Goal: Find specific page/section: Find specific page/section

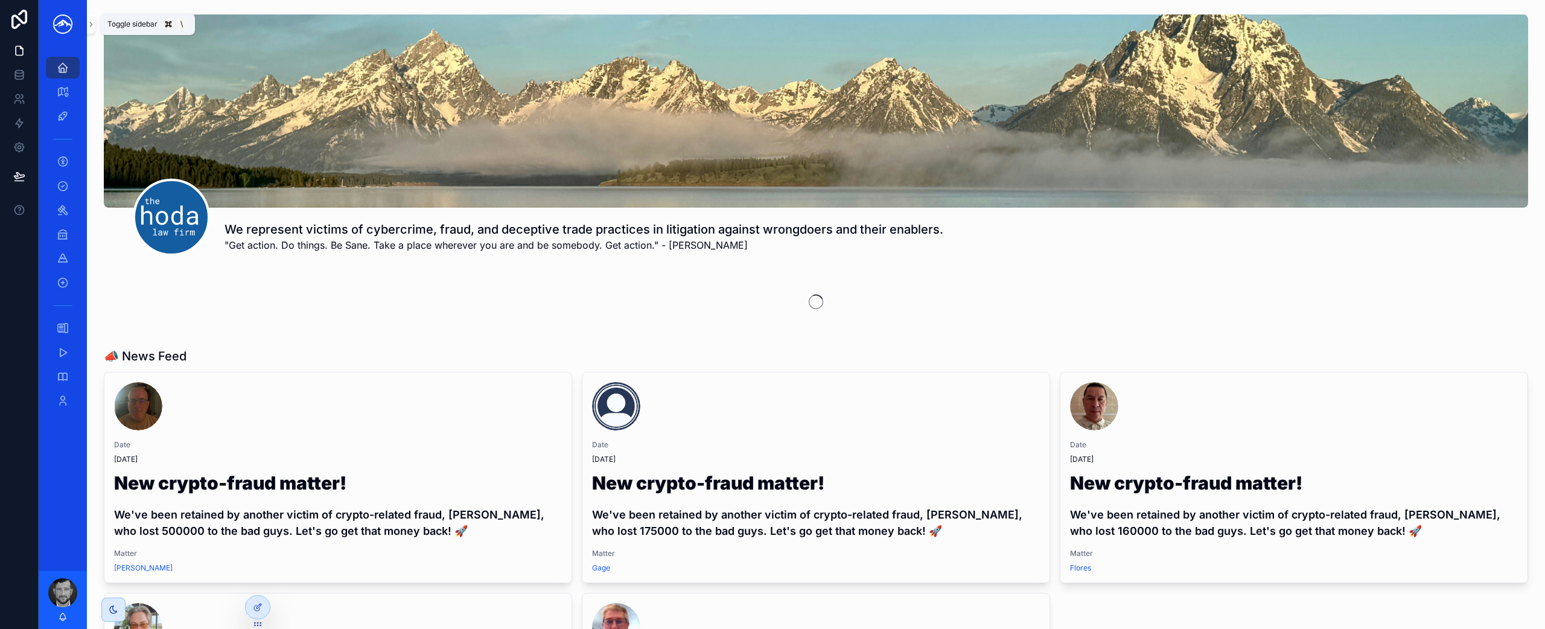
click at [91, 27] on icon "scrollable content" at bounding box center [91, 24] width 8 height 9
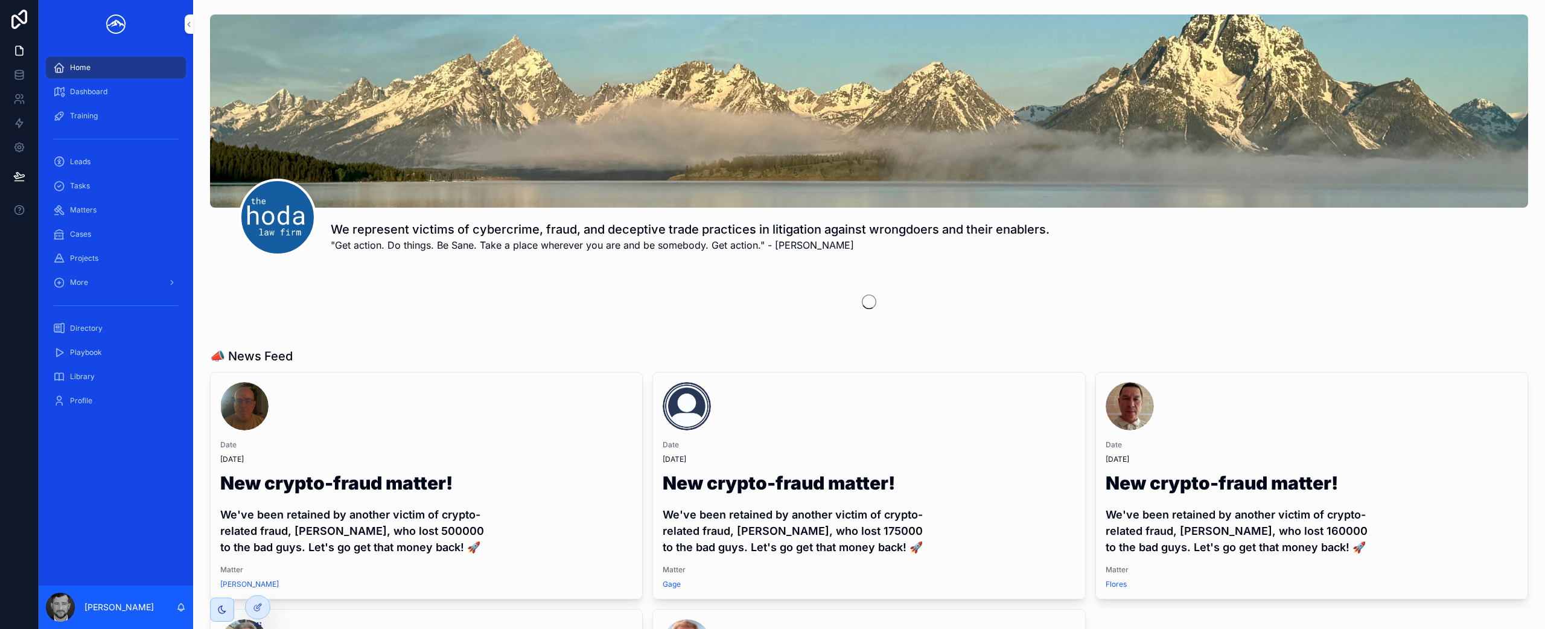
click at [107, 206] on div "Matters" at bounding box center [116, 209] width 126 height 19
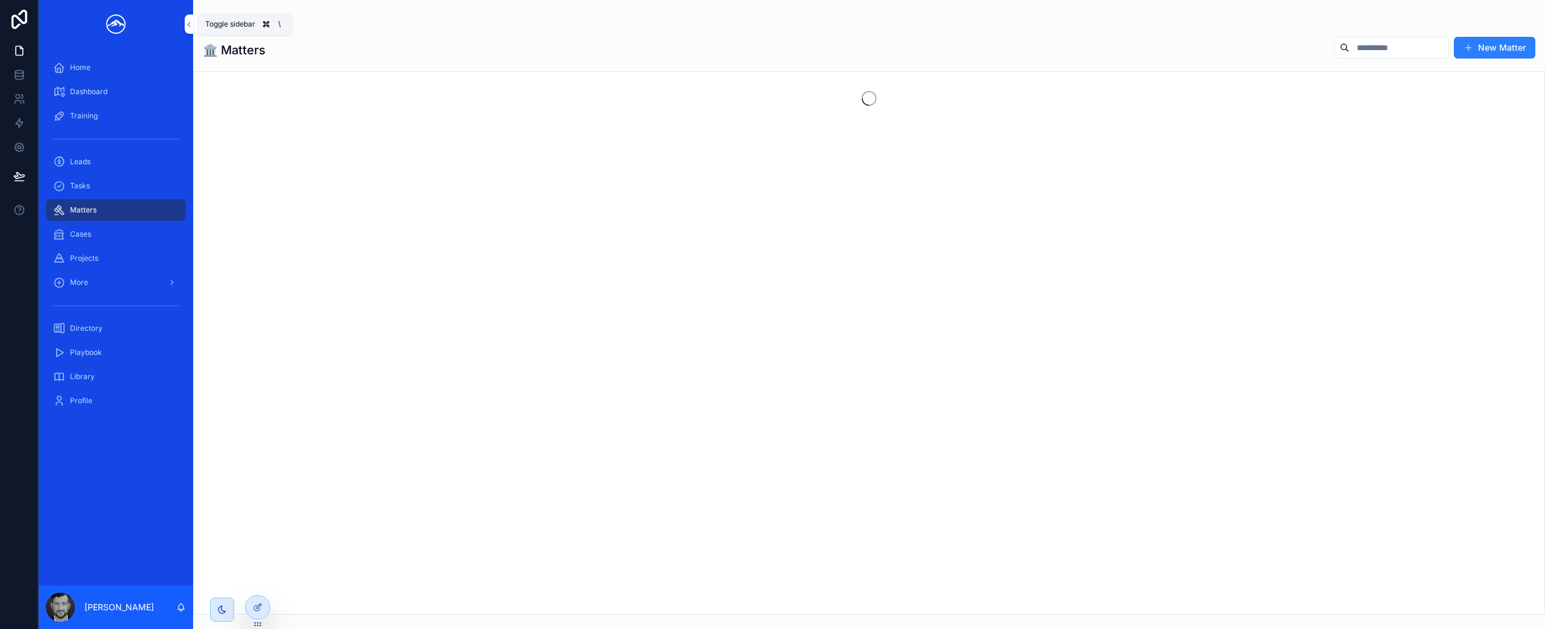
click at [191, 24] on icon "scrollable content" at bounding box center [189, 24] width 8 height 9
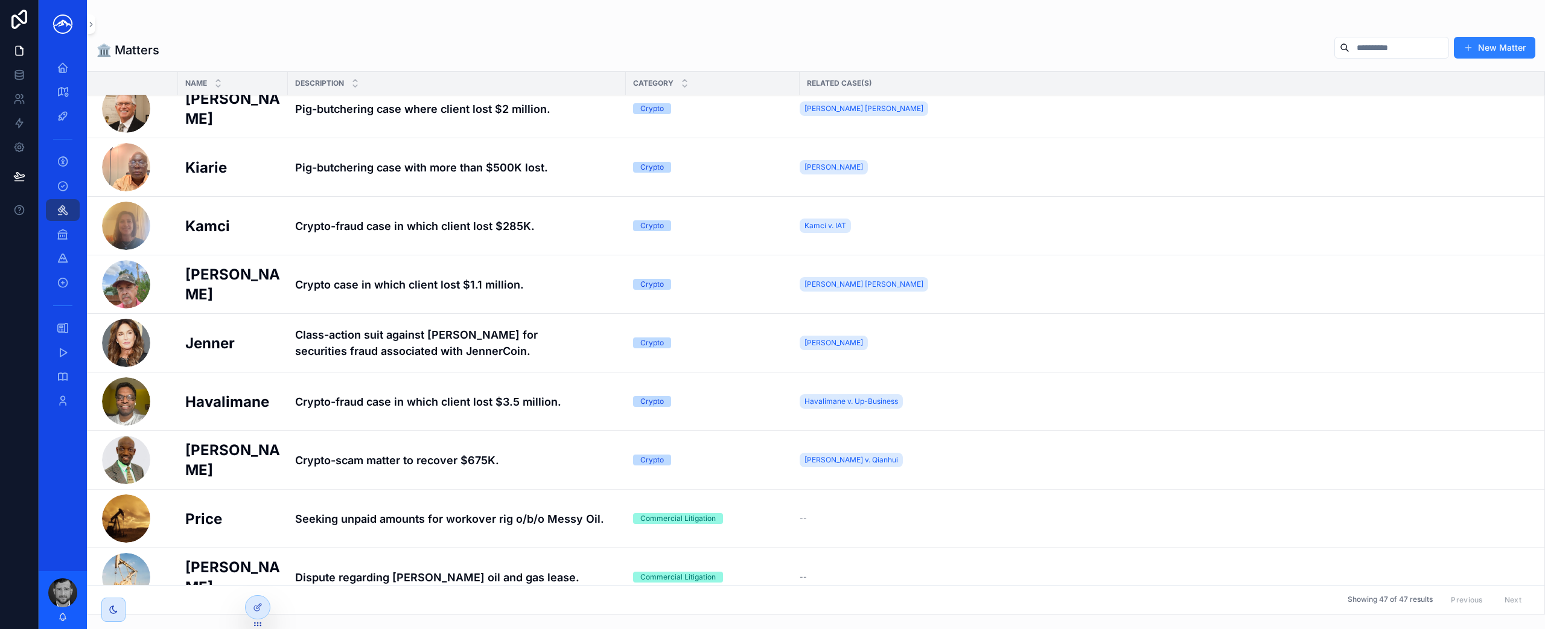
scroll to position [566, 0]
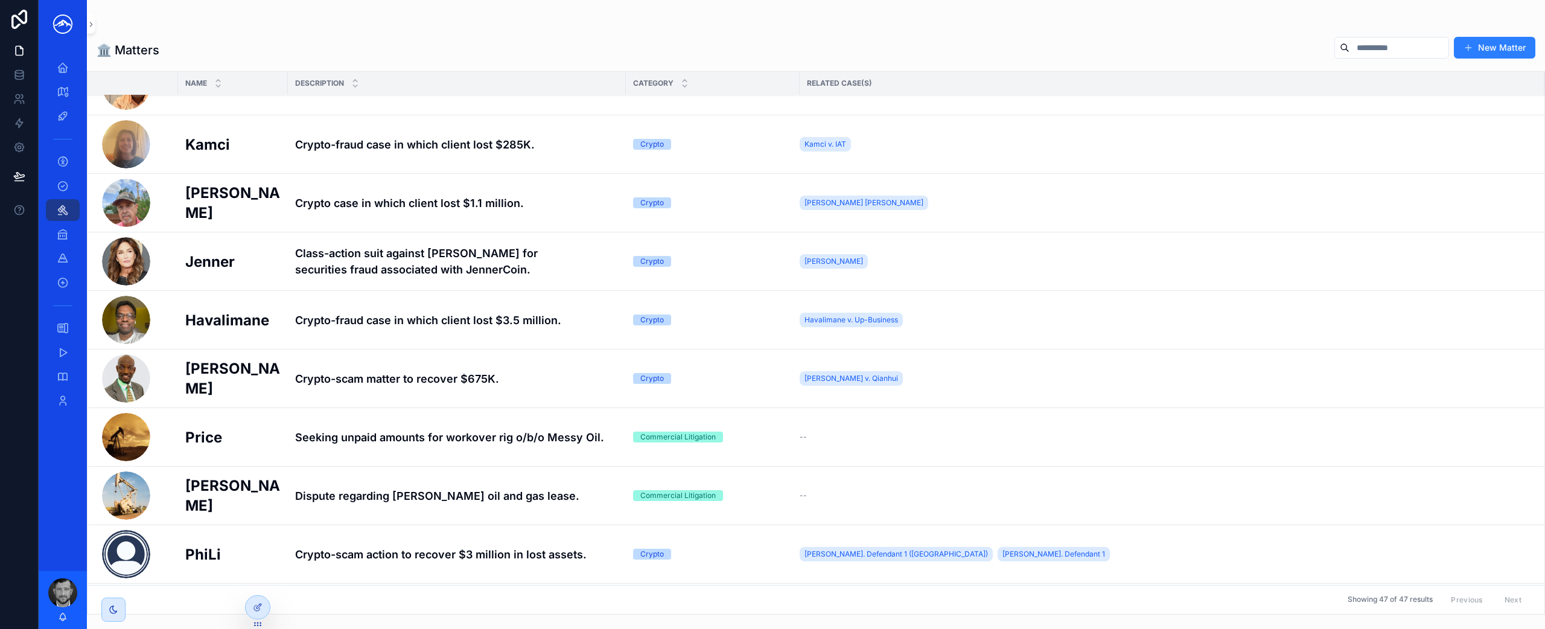
click at [396, 318] on h4 "Crypto-fraud case in which client lost $3.5 million." at bounding box center [457, 320] width 324 height 16
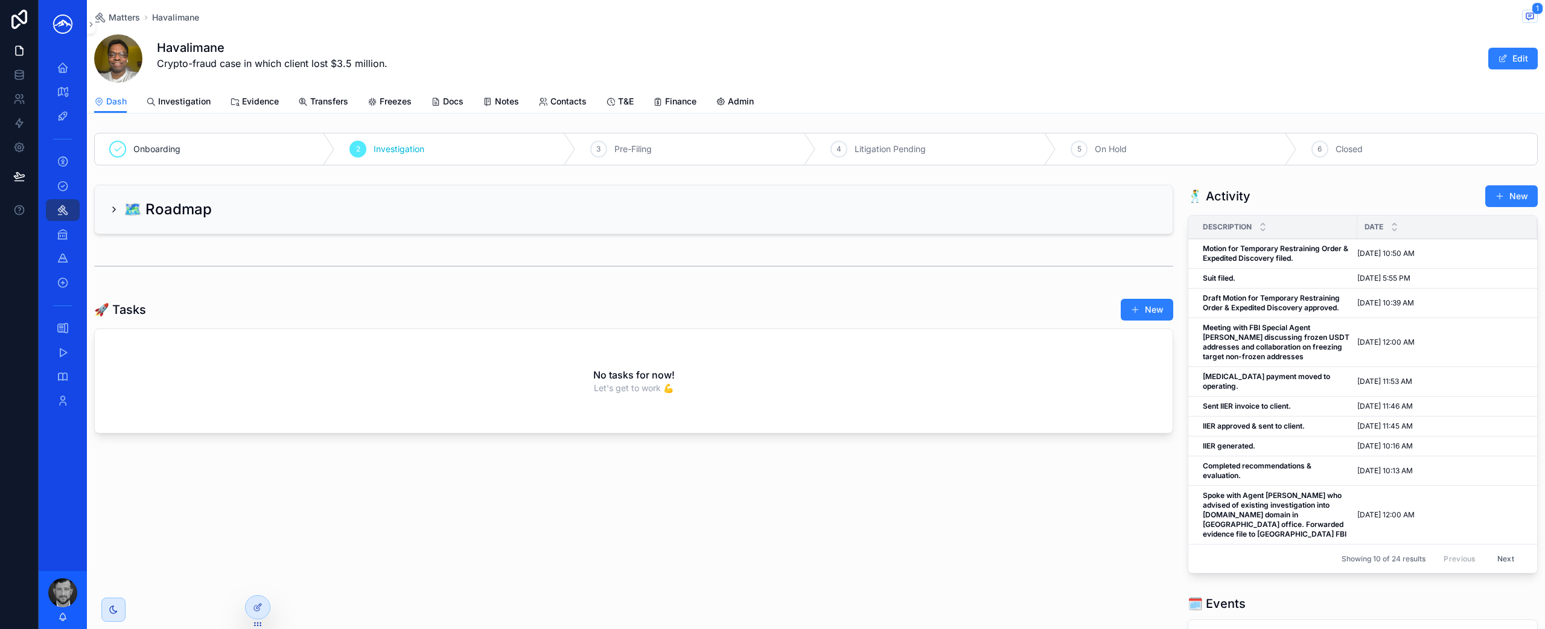
click at [191, 107] on span "Investigation" at bounding box center [184, 101] width 53 height 12
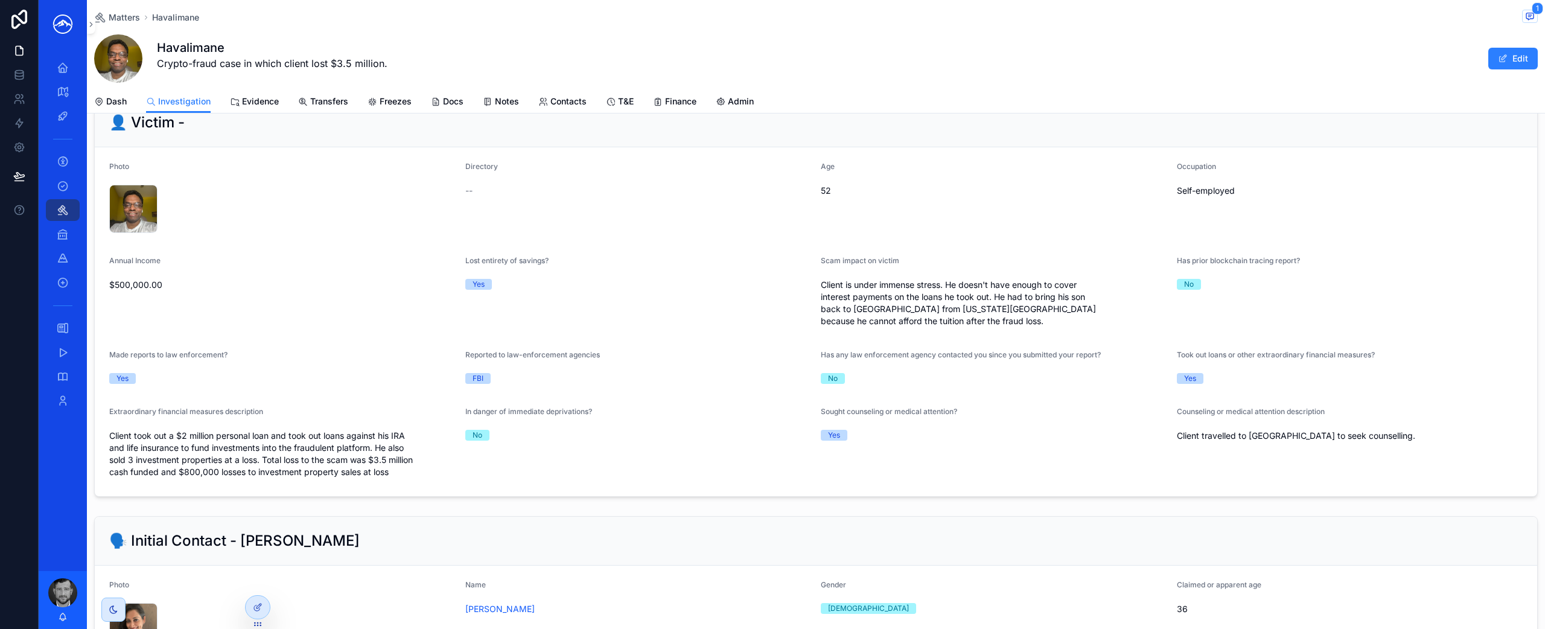
scroll to position [3225, 0]
